Goal: Information Seeking & Learning: Check status

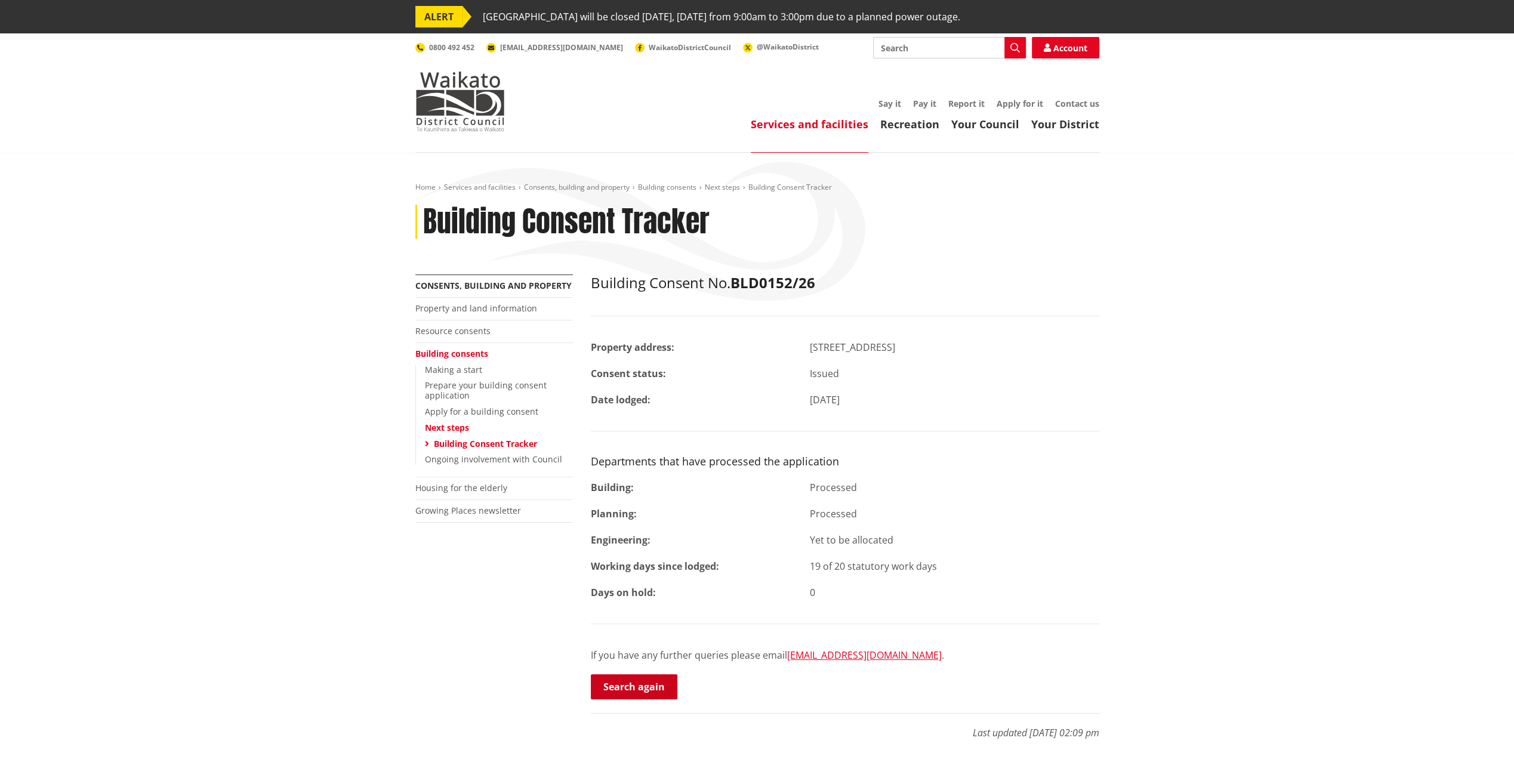
click at [641, 690] on link "Search again" at bounding box center [634, 687] width 86 height 25
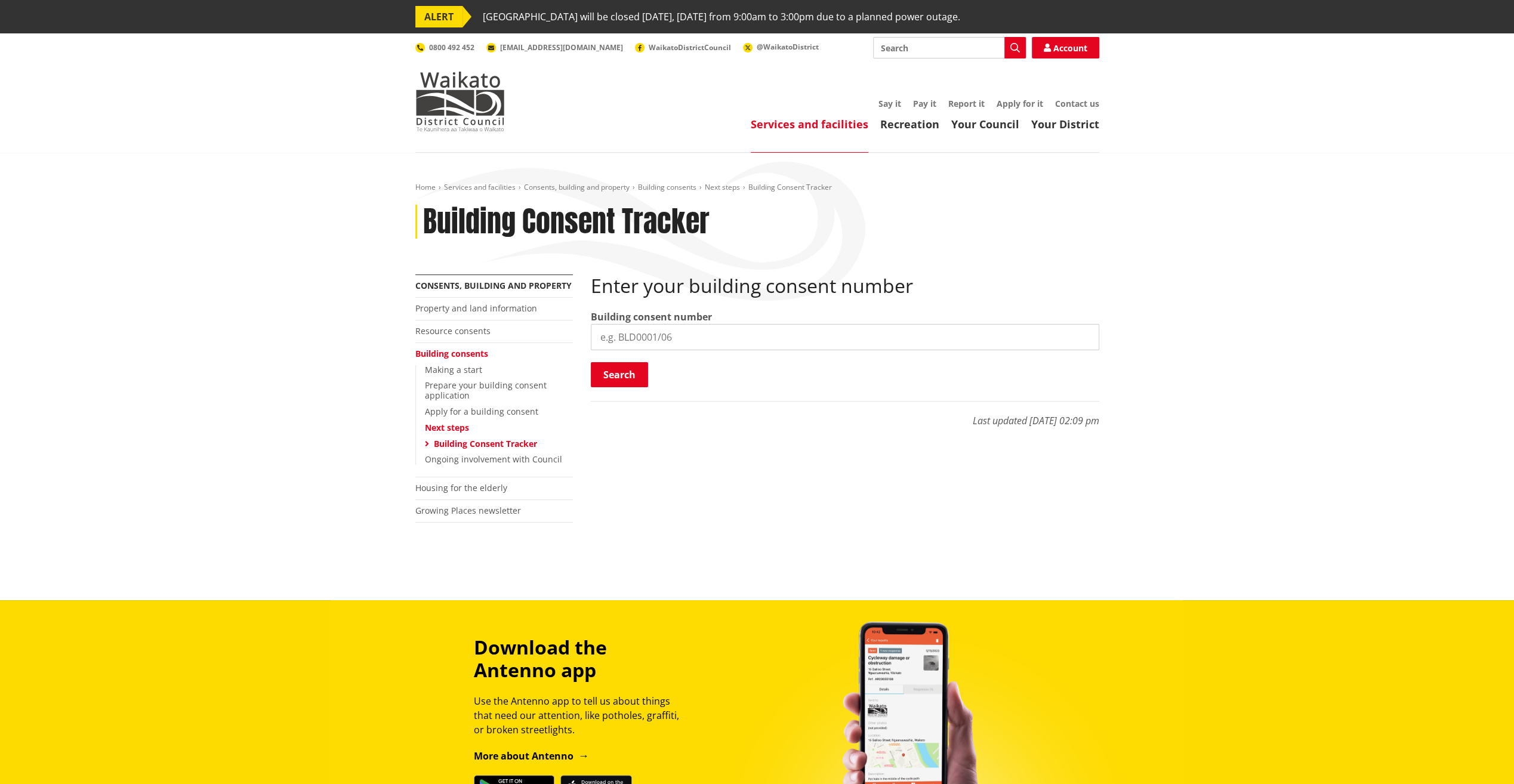
click at [624, 336] on input "search" at bounding box center [844, 337] width 508 height 26
type input "BLD017526"
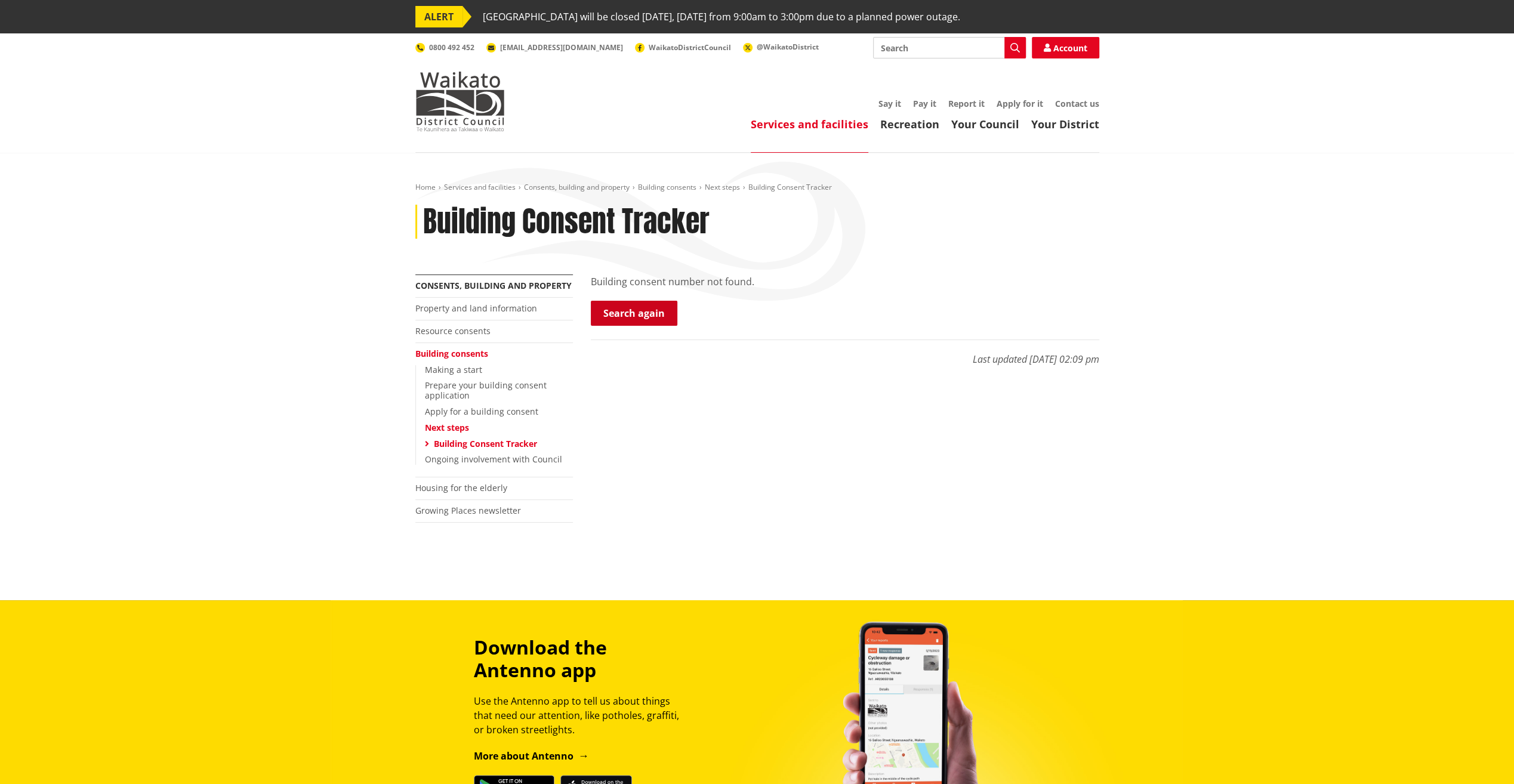
click at [651, 318] on link "Search again" at bounding box center [634, 313] width 86 height 25
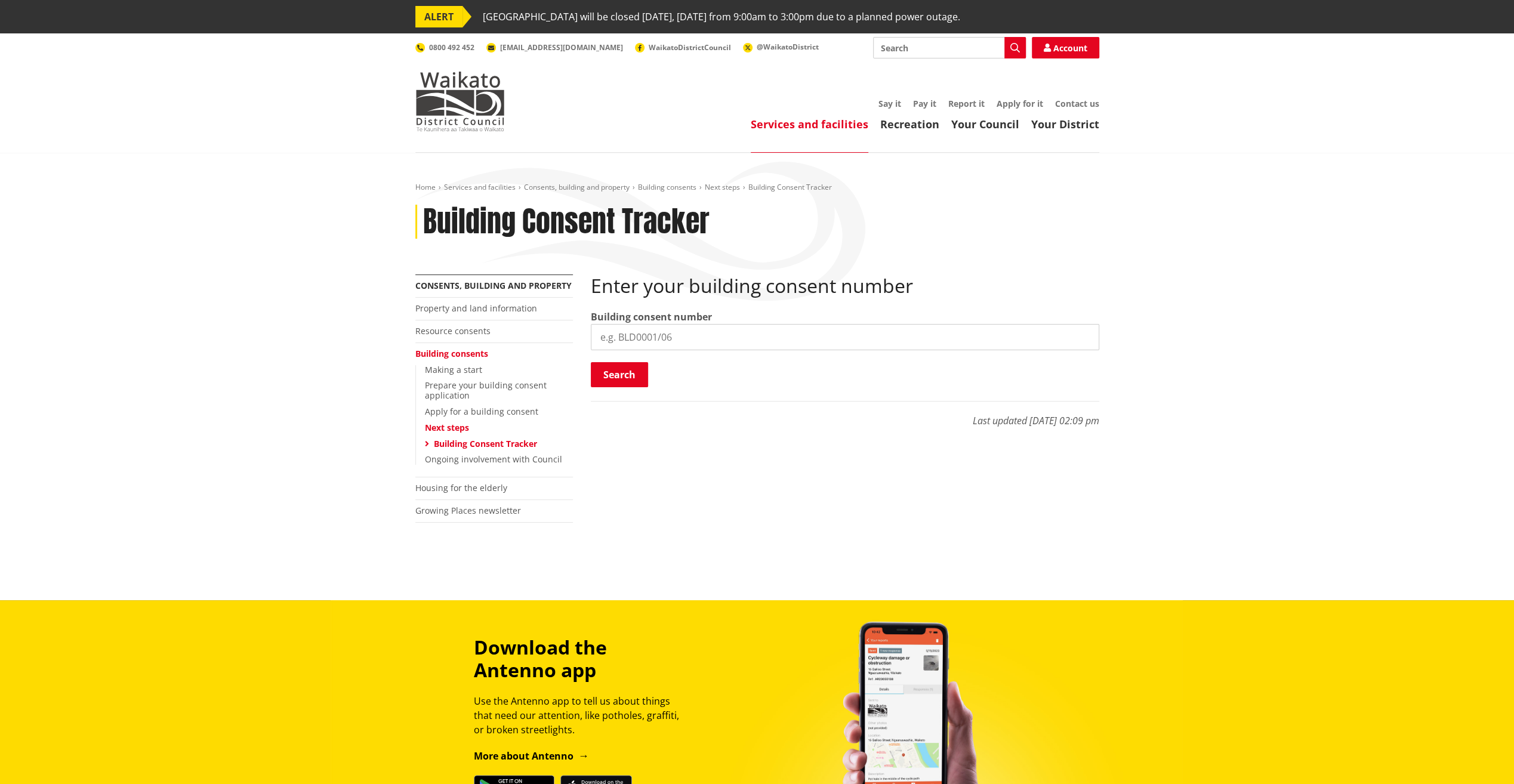
click at [647, 333] on input "search" at bounding box center [844, 337] width 508 height 26
paste input "BLD0175/26"
type input "BLD0175/26"
click at [628, 377] on button "Search" at bounding box center [619, 375] width 57 height 25
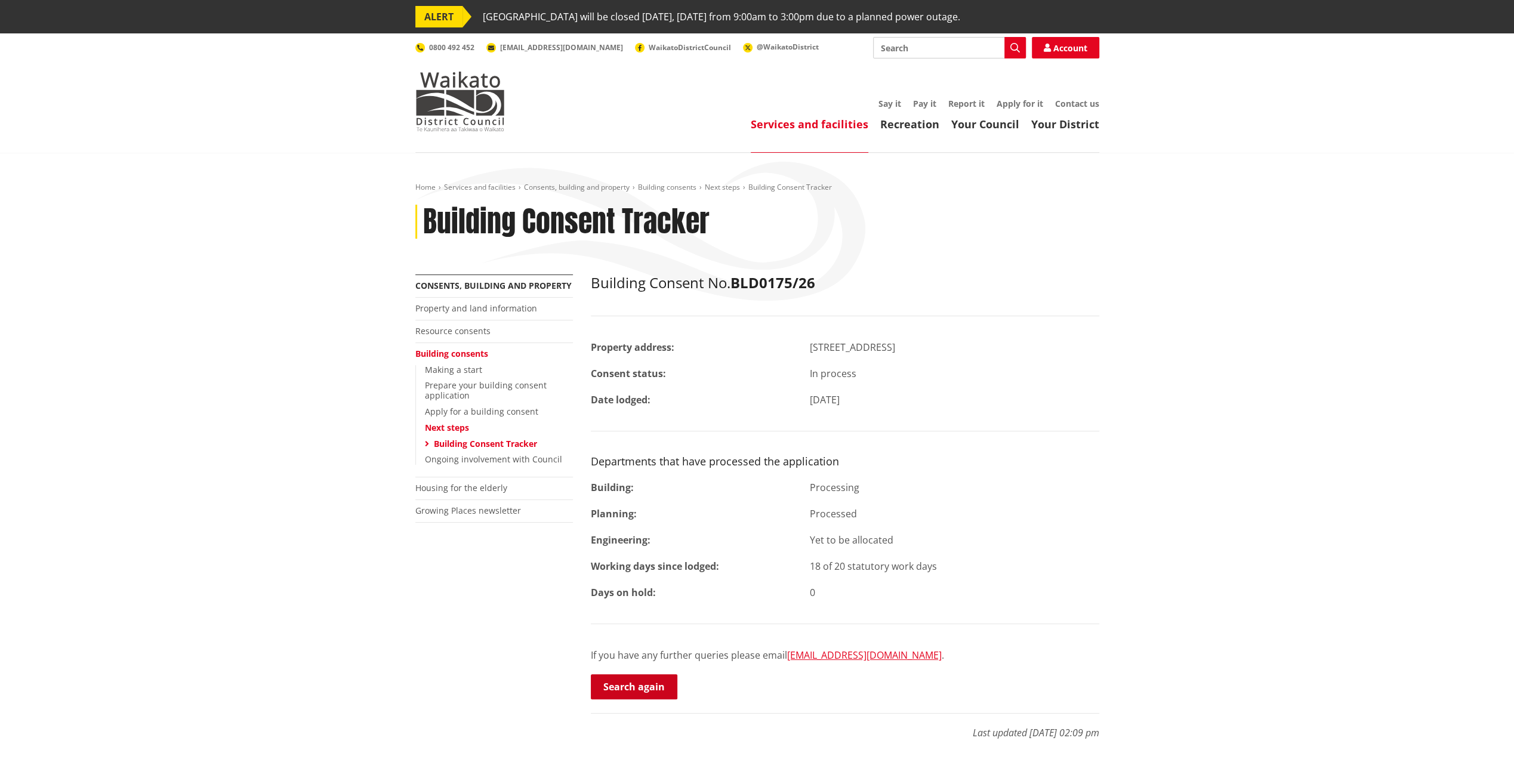
click at [649, 693] on link "Search again" at bounding box center [634, 687] width 86 height 25
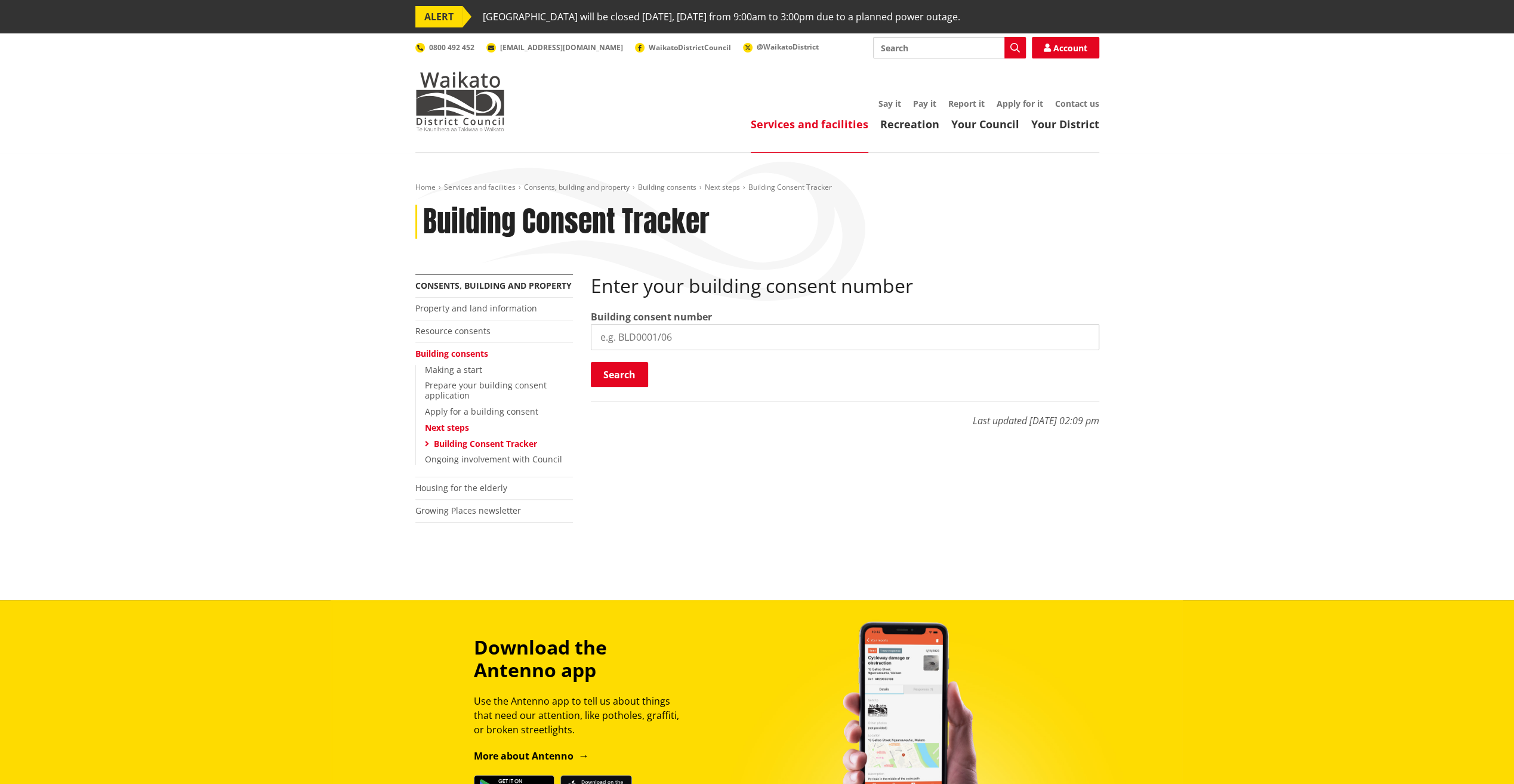
click at [752, 339] on input "search" at bounding box center [844, 337] width 508 height 26
paste input "BLD0246/26"
type input "BLD0246/26"
click at [632, 372] on button "Search" at bounding box center [619, 375] width 57 height 25
